Goal: Information Seeking & Learning: Find contact information

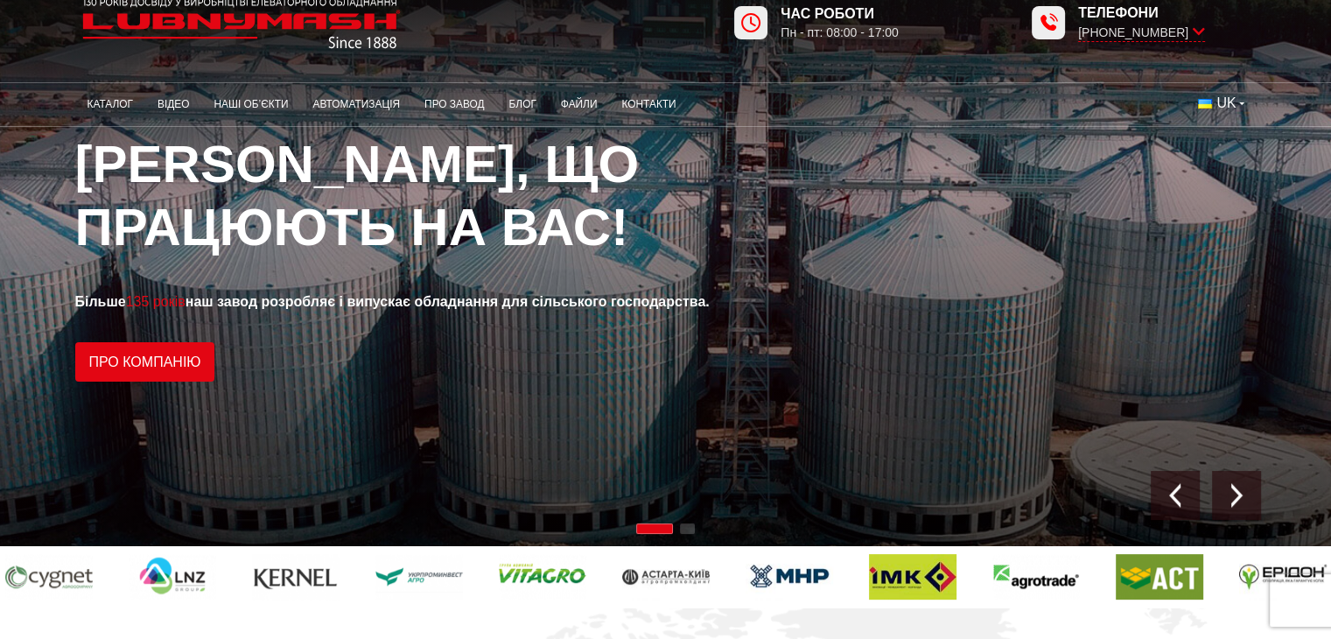
scroll to position [87, 0]
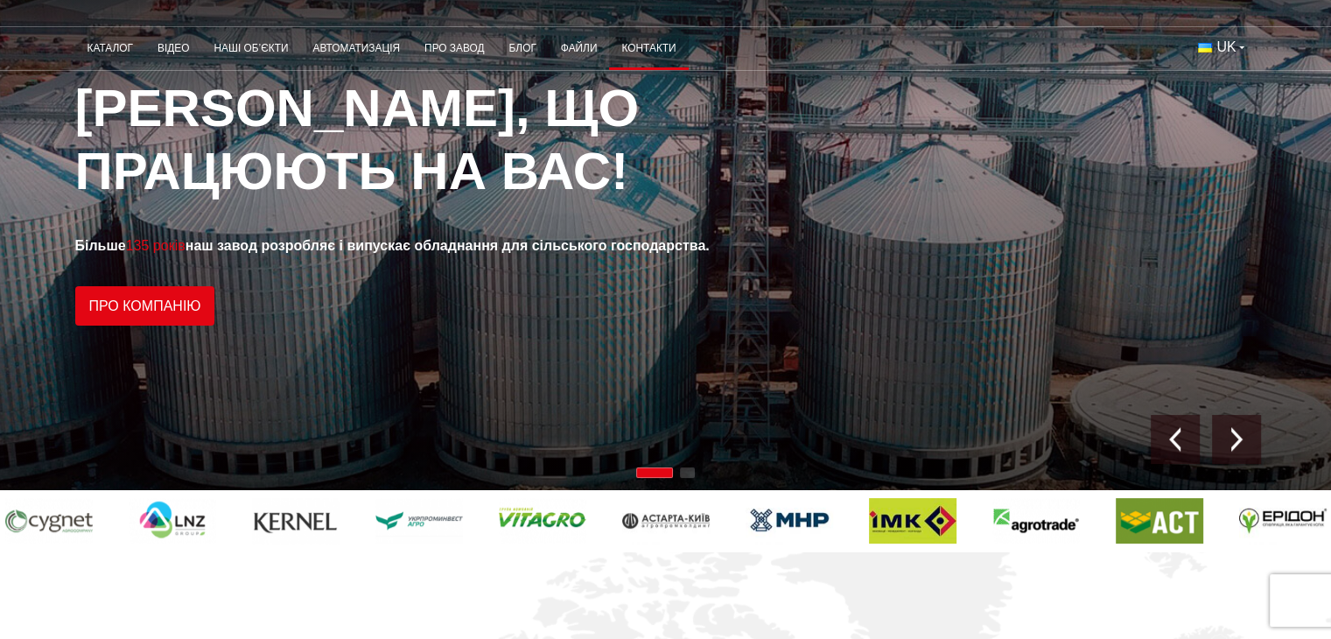
click at [644, 48] on link "Контакти" at bounding box center [648, 48] width 79 height 34
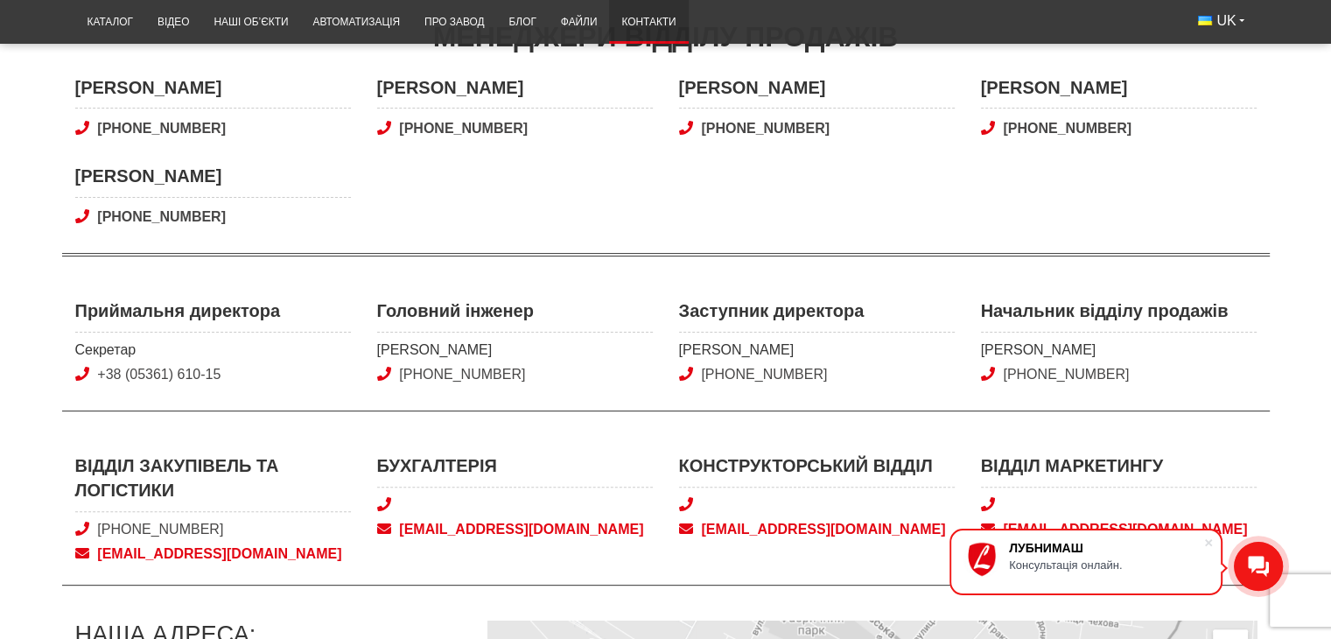
scroll to position [525, 0]
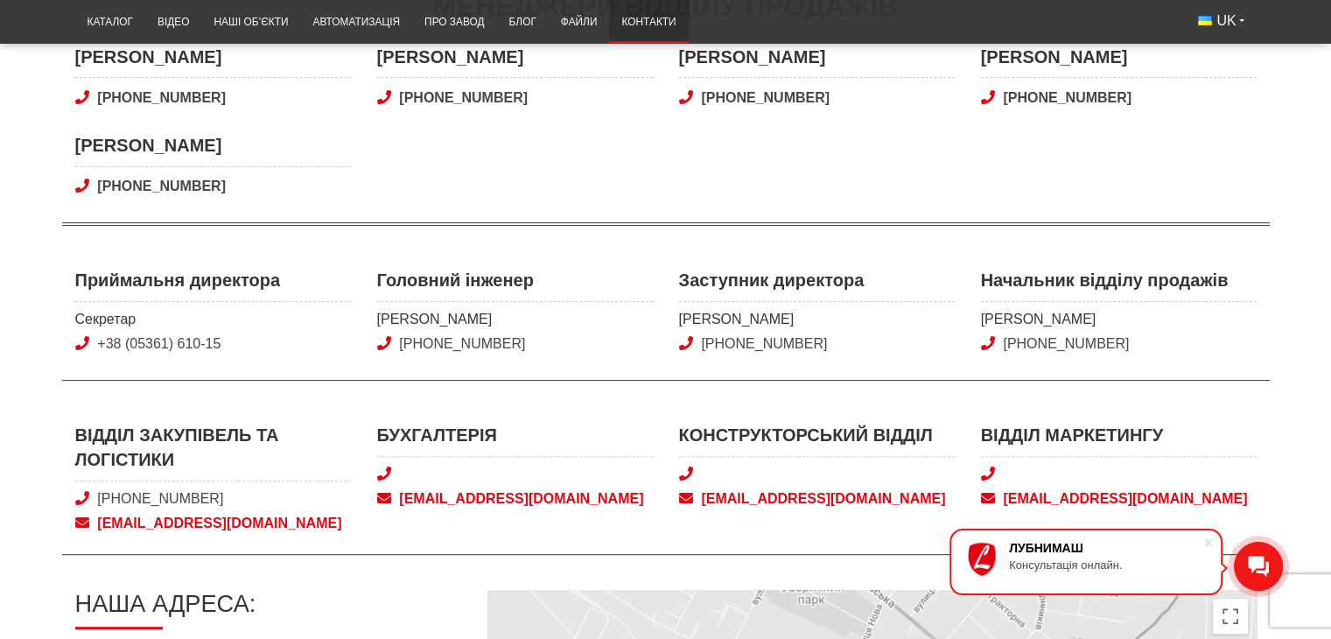
click at [227, 489] on span "[PHONE_NUMBER]" at bounding box center [213, 498] width 276 height 19
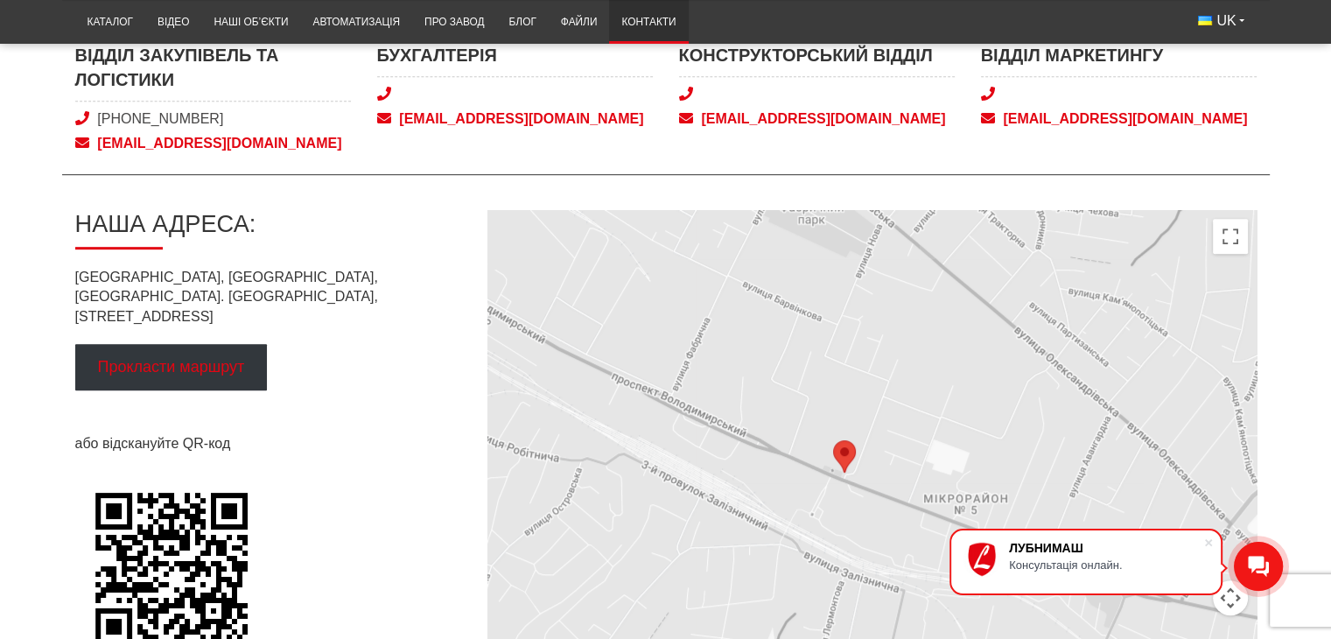
scroll to position [875, 0]
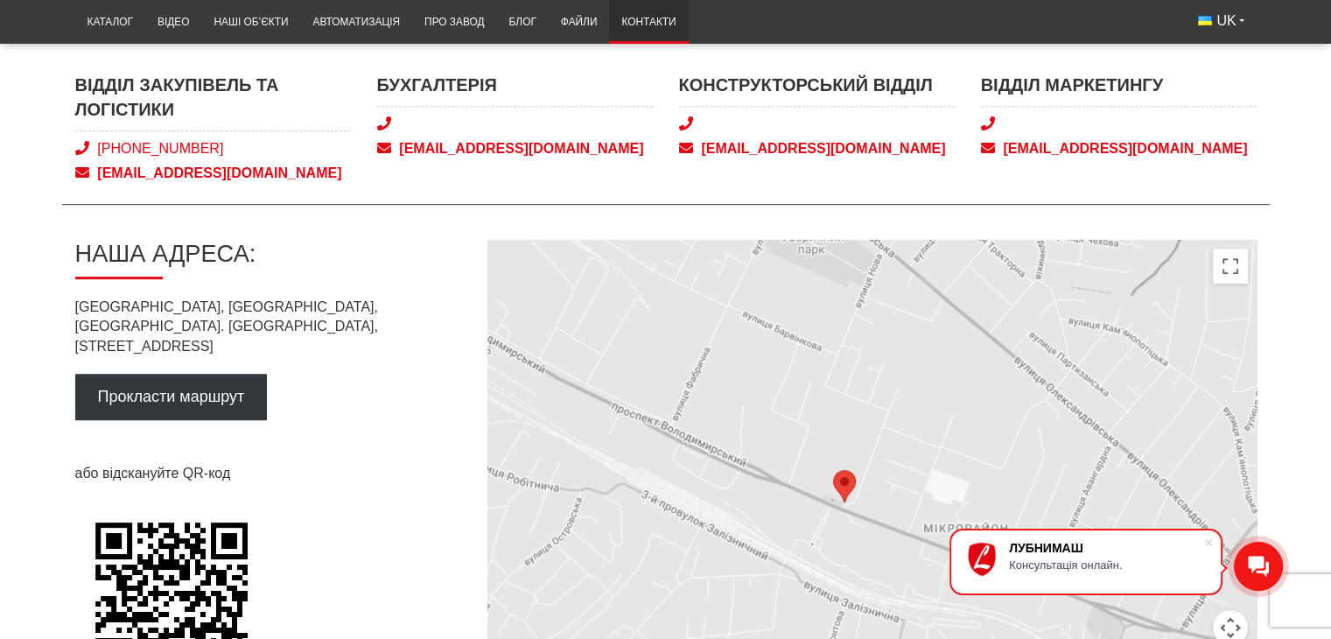
drag, startPoint x: 247, startPoint y: 151, endPoint x: 122, endPoint y: 143, distance: 124.5
click at [118, 143] on span "[PHONE_NUMBER]" at bounding box center [213, 148] width 276 height 19
copy link "(050) 580 22 36"
